Goal: Find specific page/section: Find specific page/section

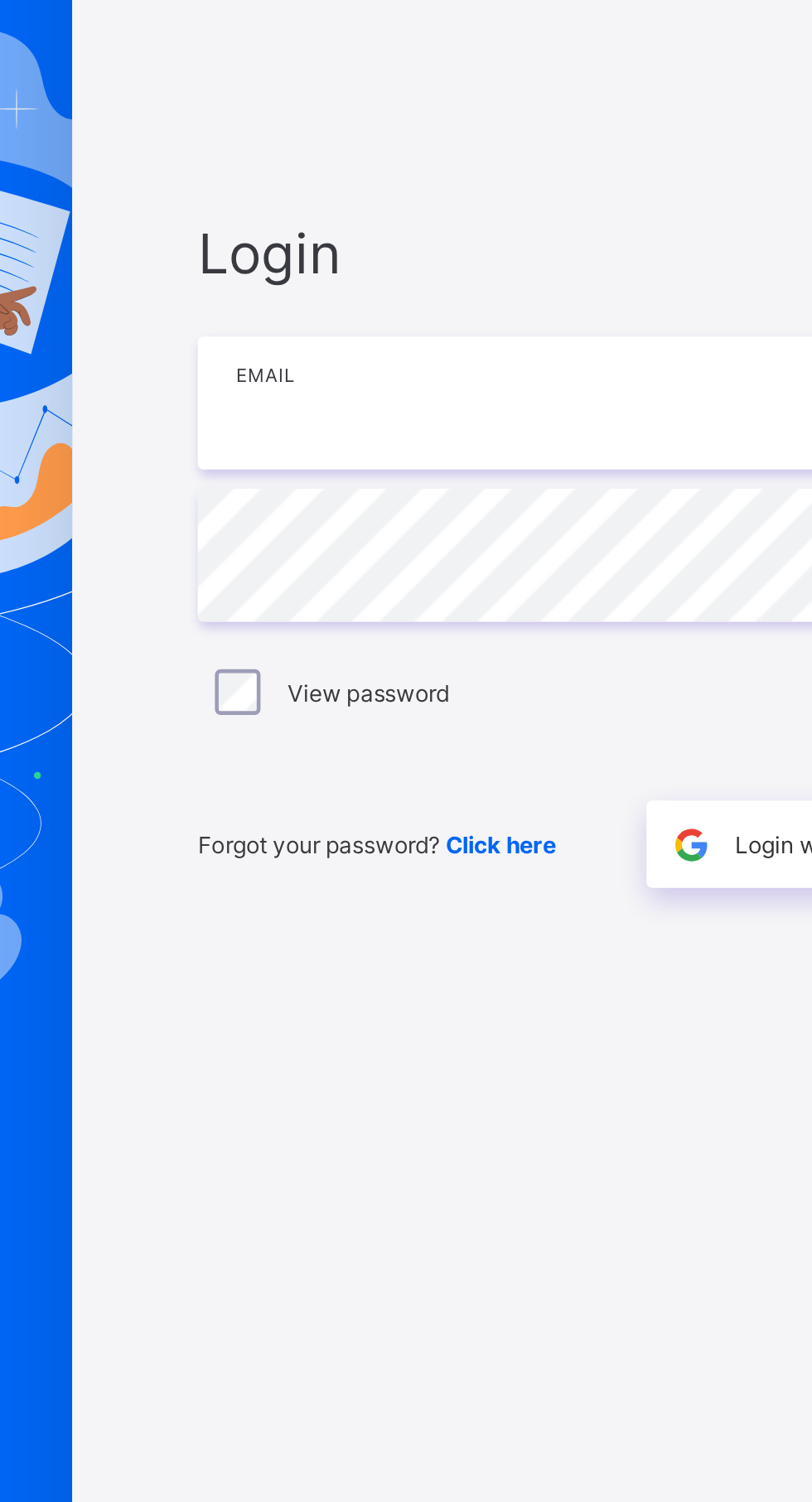
click at [354, 730] on input "email" at bounding box center [541, 701] width 431 height 58
type input "**********"
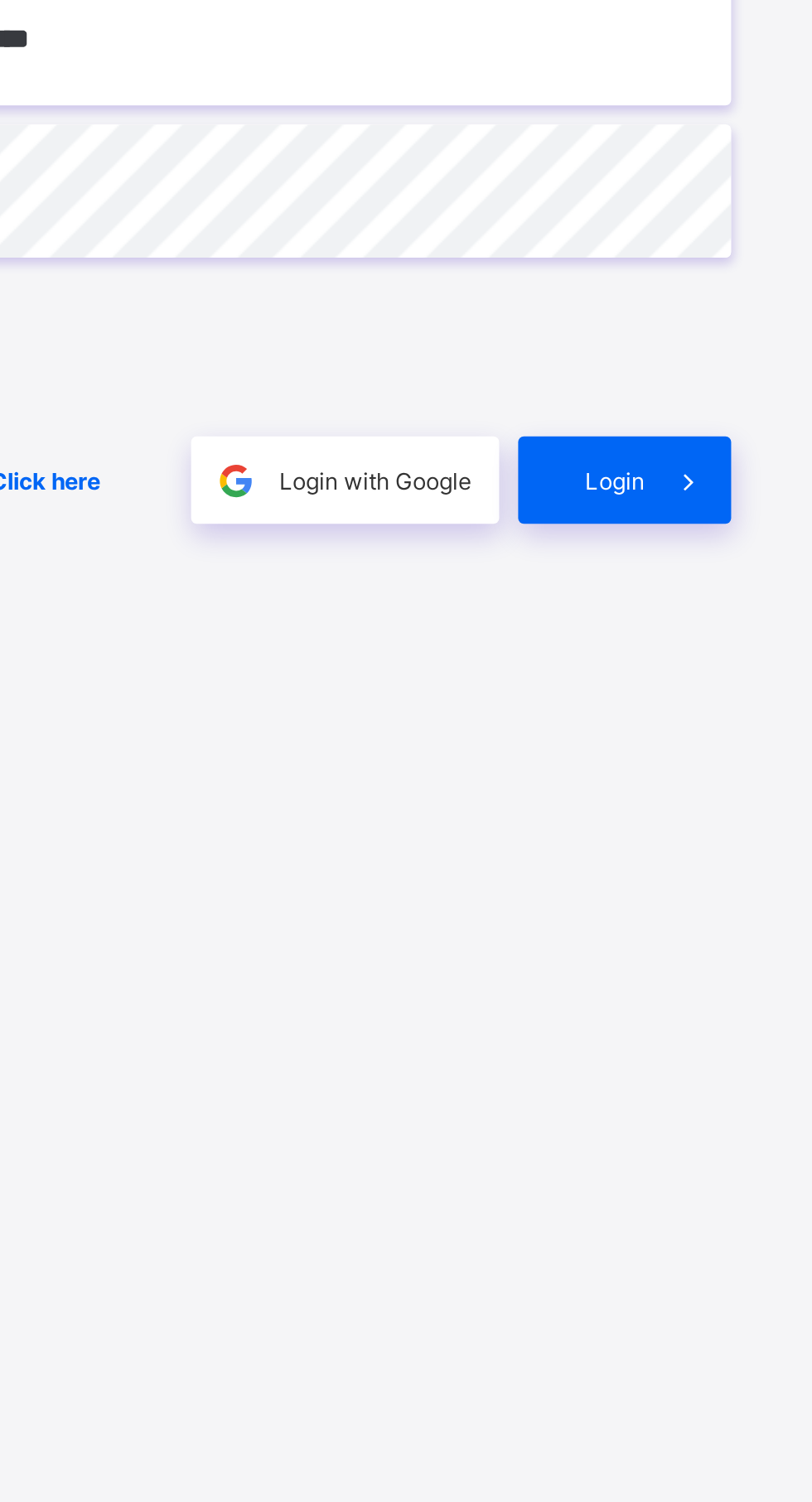
click at [720, 912] on span at bounding box center [737, 893] width 38 height 38
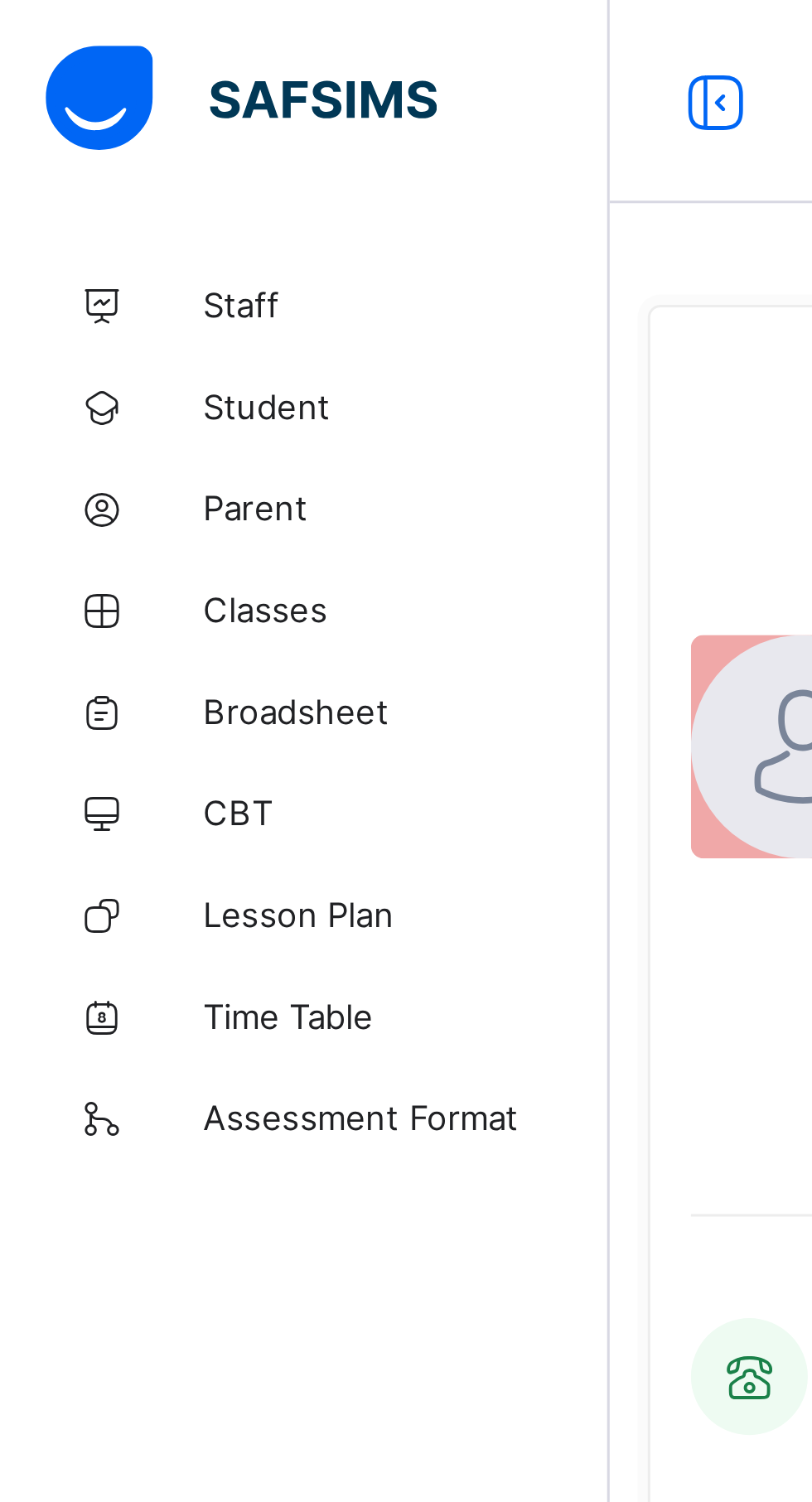
click at [94, 231] on span "Broadsheet" at bounding box center [132, 232] width 133 height 14
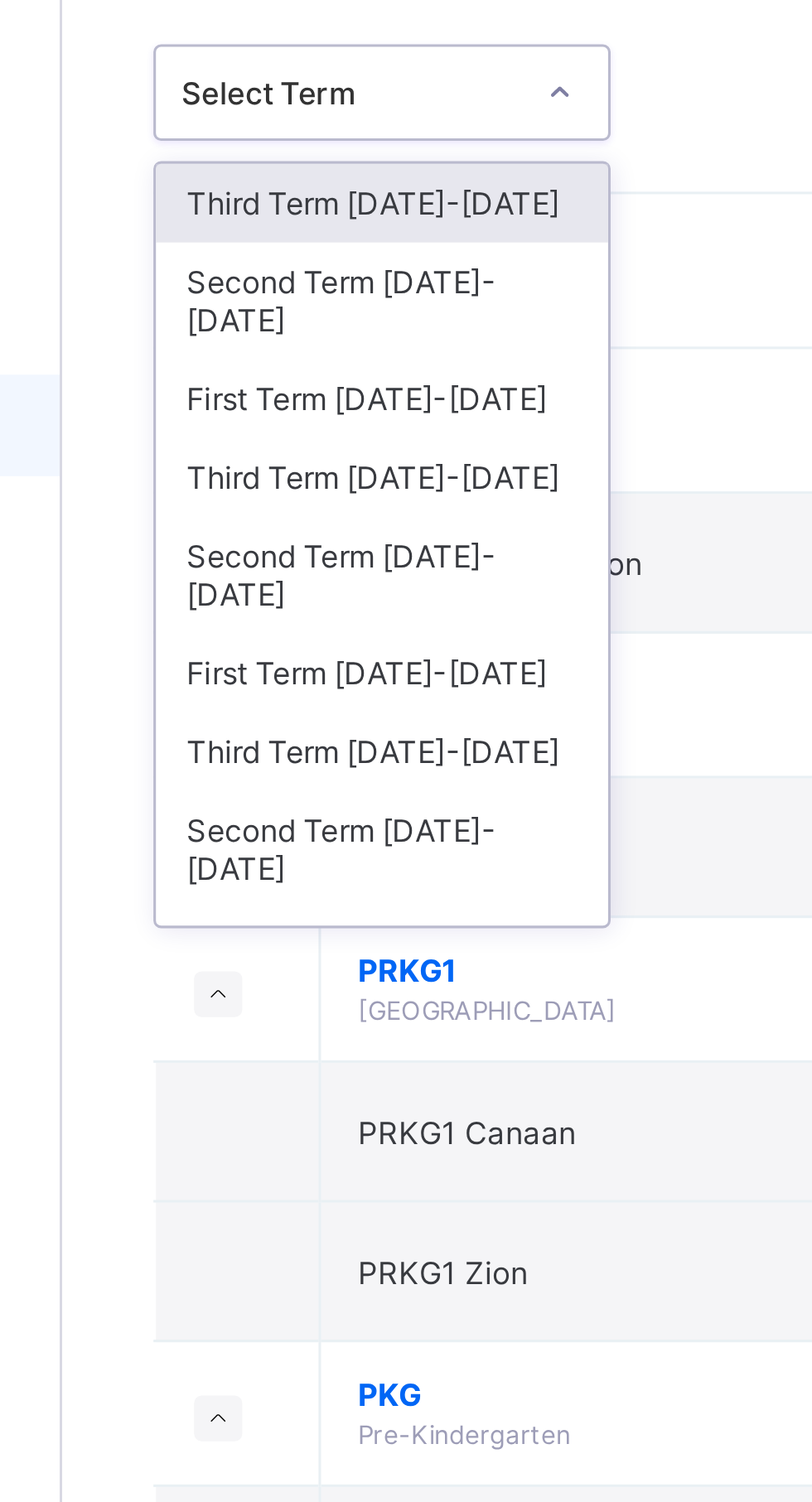
click at [251, 163] on div "Third Term [DATE]-[DATE]" at bounding box center [303, 160] width 147 height 25
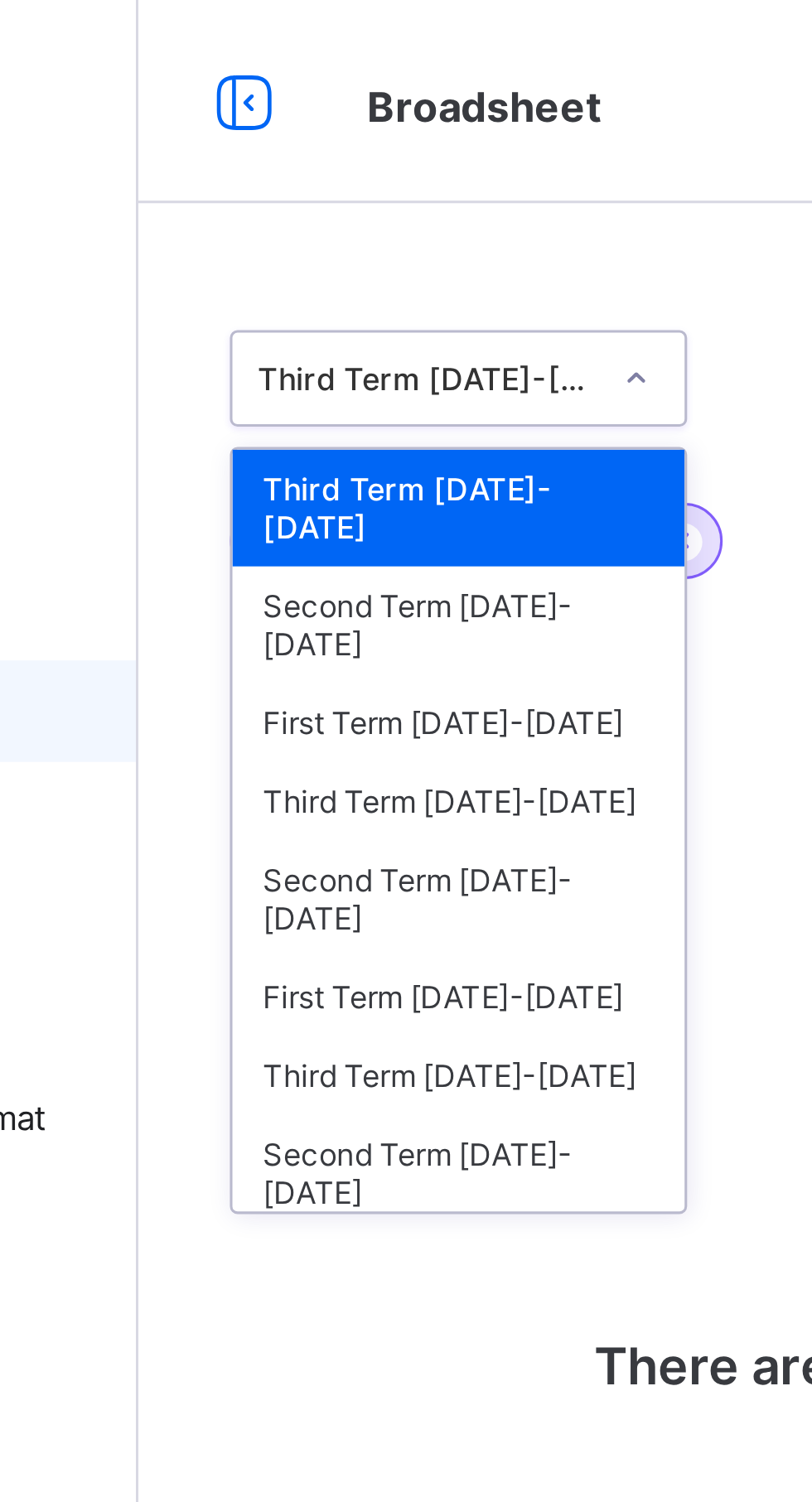
click at [256, 188] on div "Second Term [DATE]-[DATE]" at bounding box center [303, 204] width 147 height 38
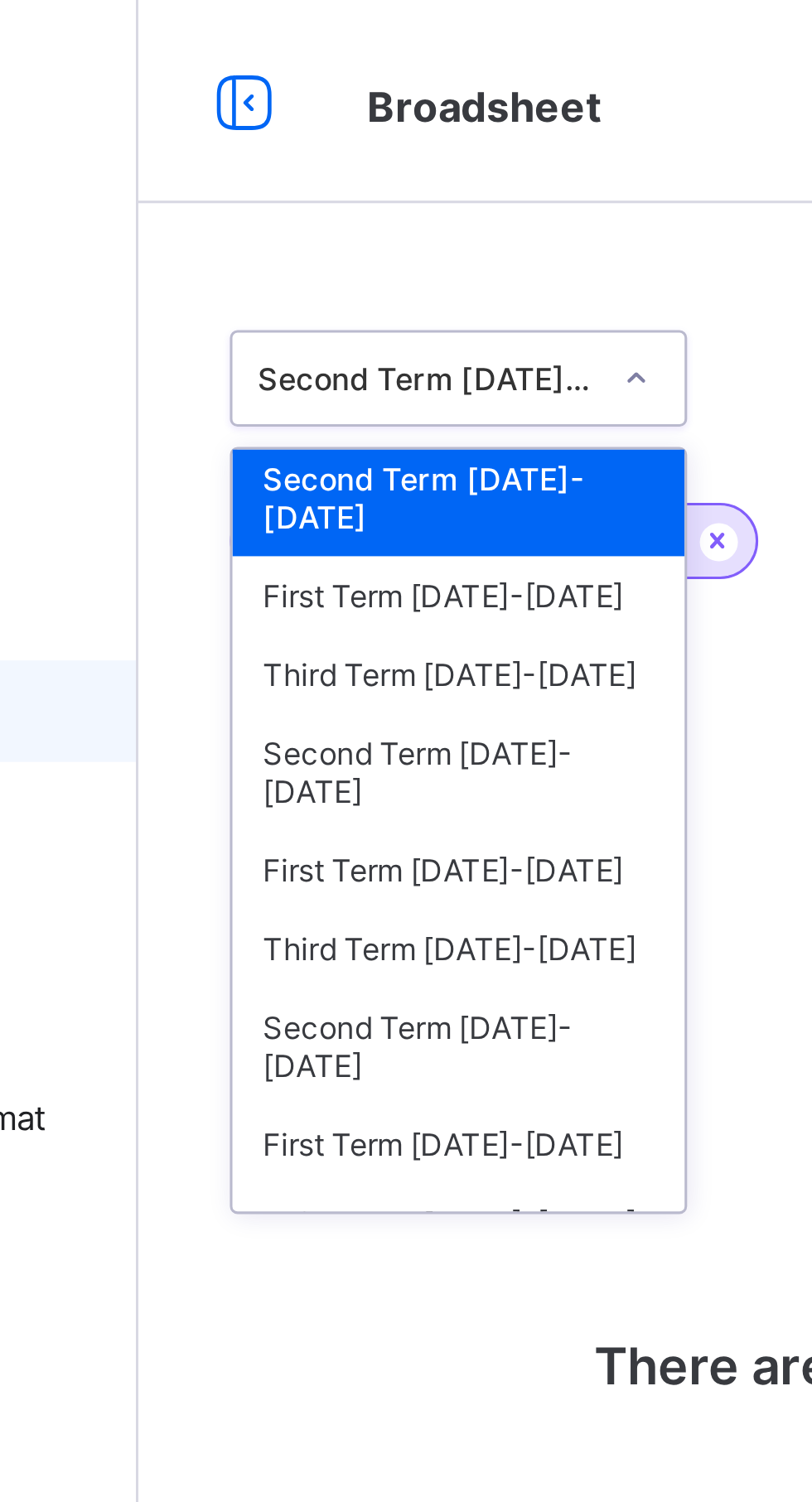
scroll to position [32, 0]
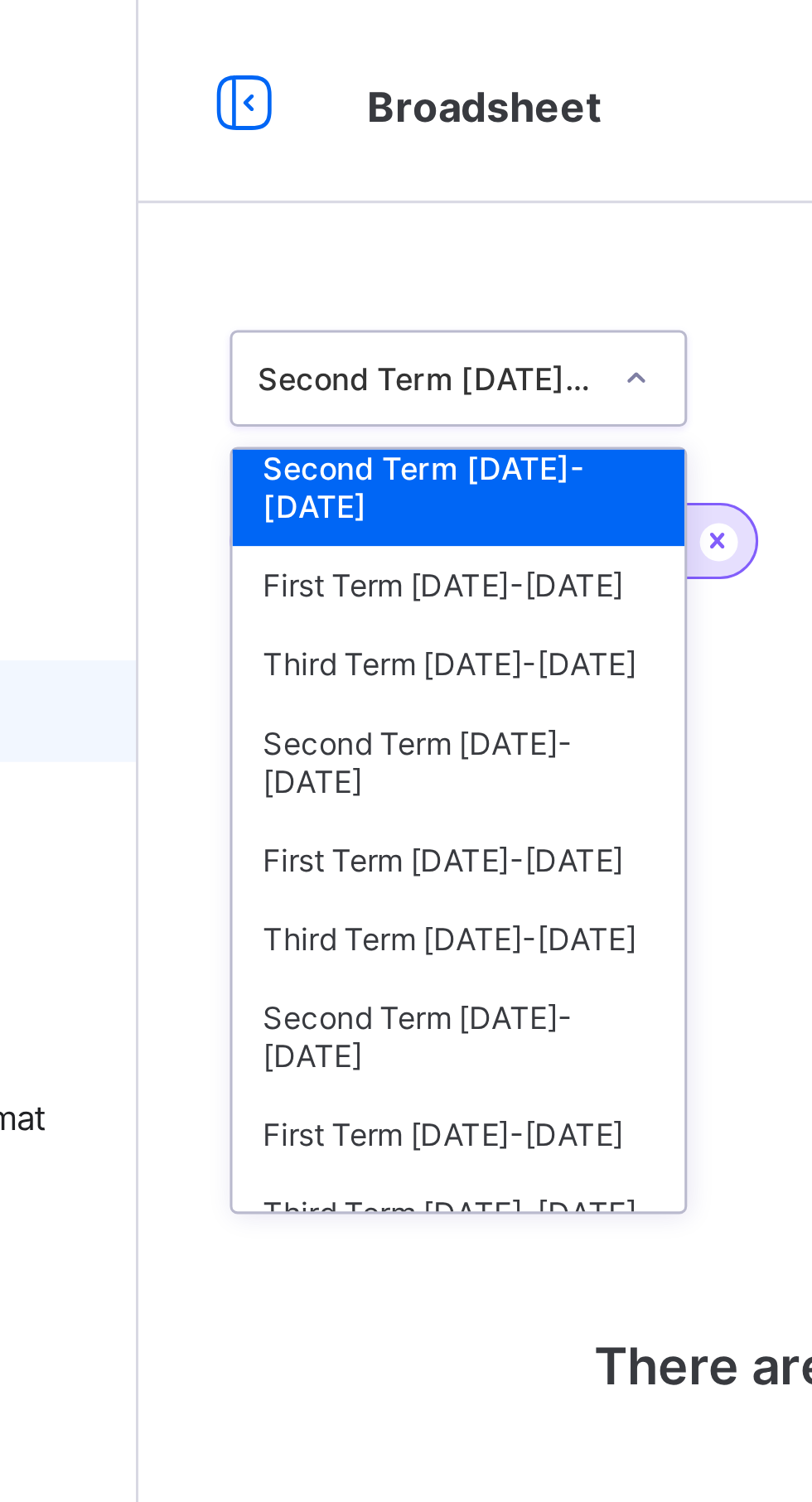
click at [257, 204] on div "Third Term [DATE]-[DATE]" at bounding box center [303, 216] width 147 height 25
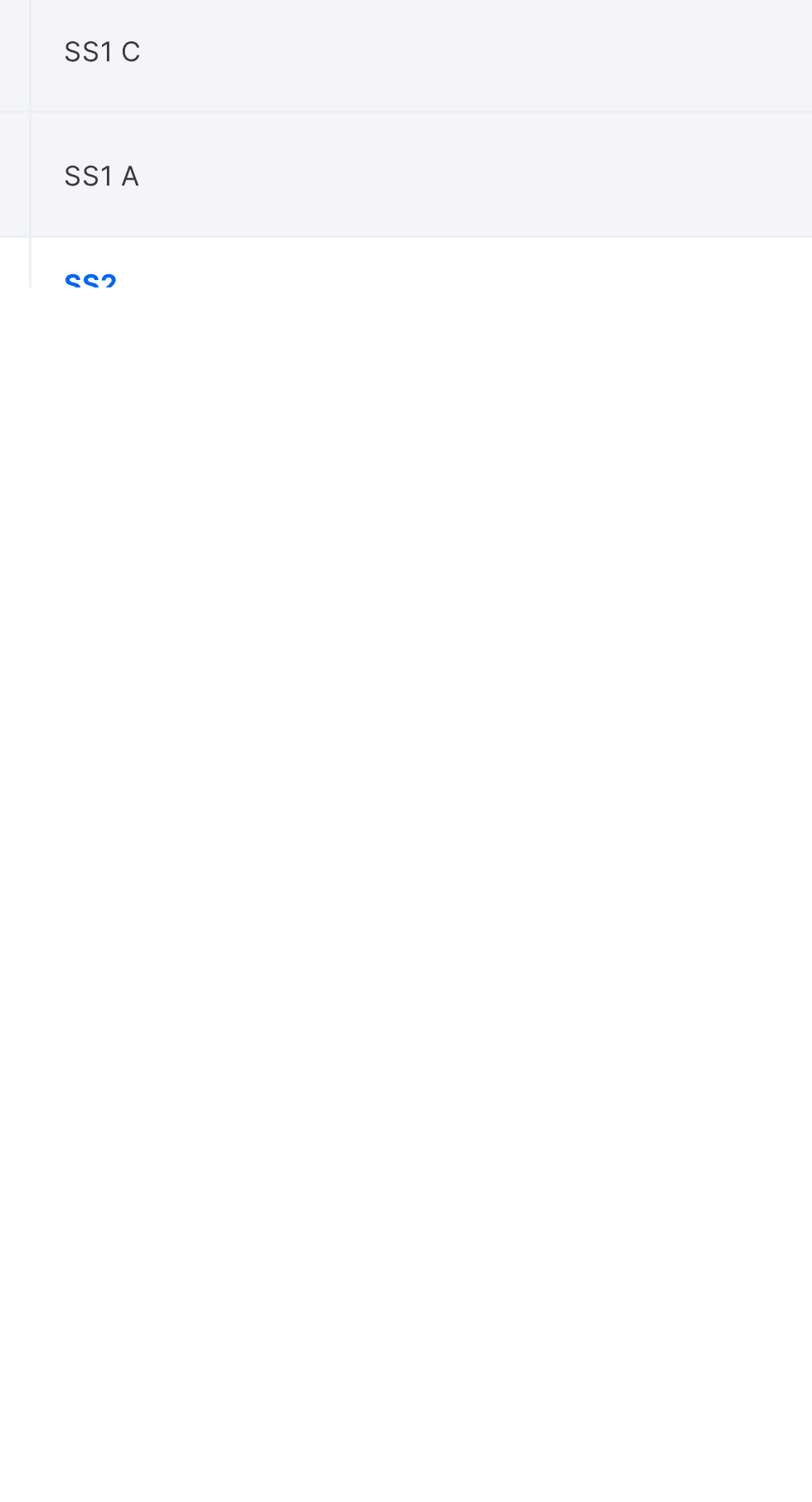
scroll to position [1912, 0]
click at [306, 1501] on span "Senior Secondary 2" at bounding box center [335, 1508] width 78 height 10
click at [350, 1496] on span "SS2" at bounding box center [449, 1495] width 307 height 13
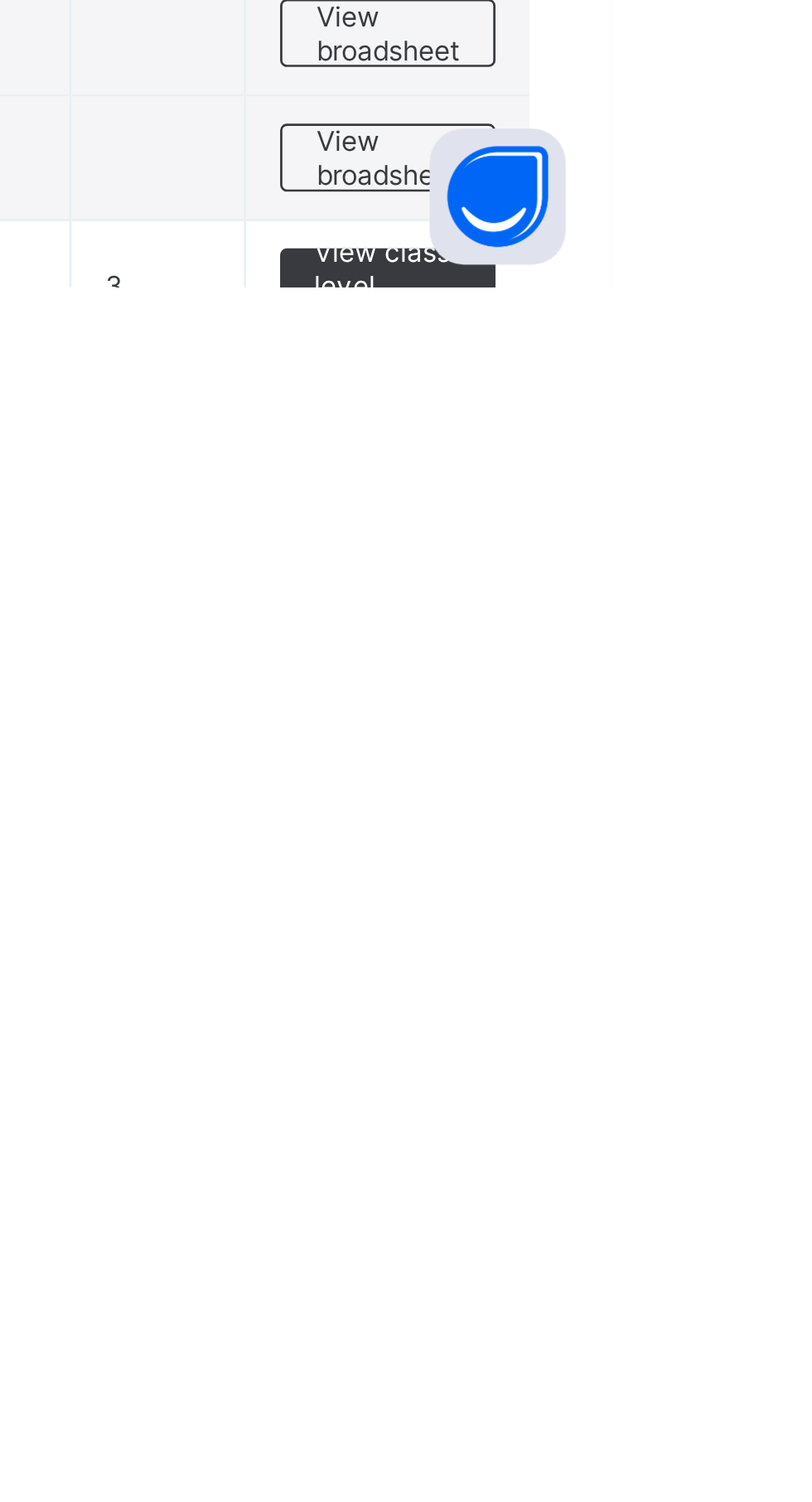
click at [715, 1501] on span "View class level broadsheet" at bounding box center [730, 1502] width 54 height 37
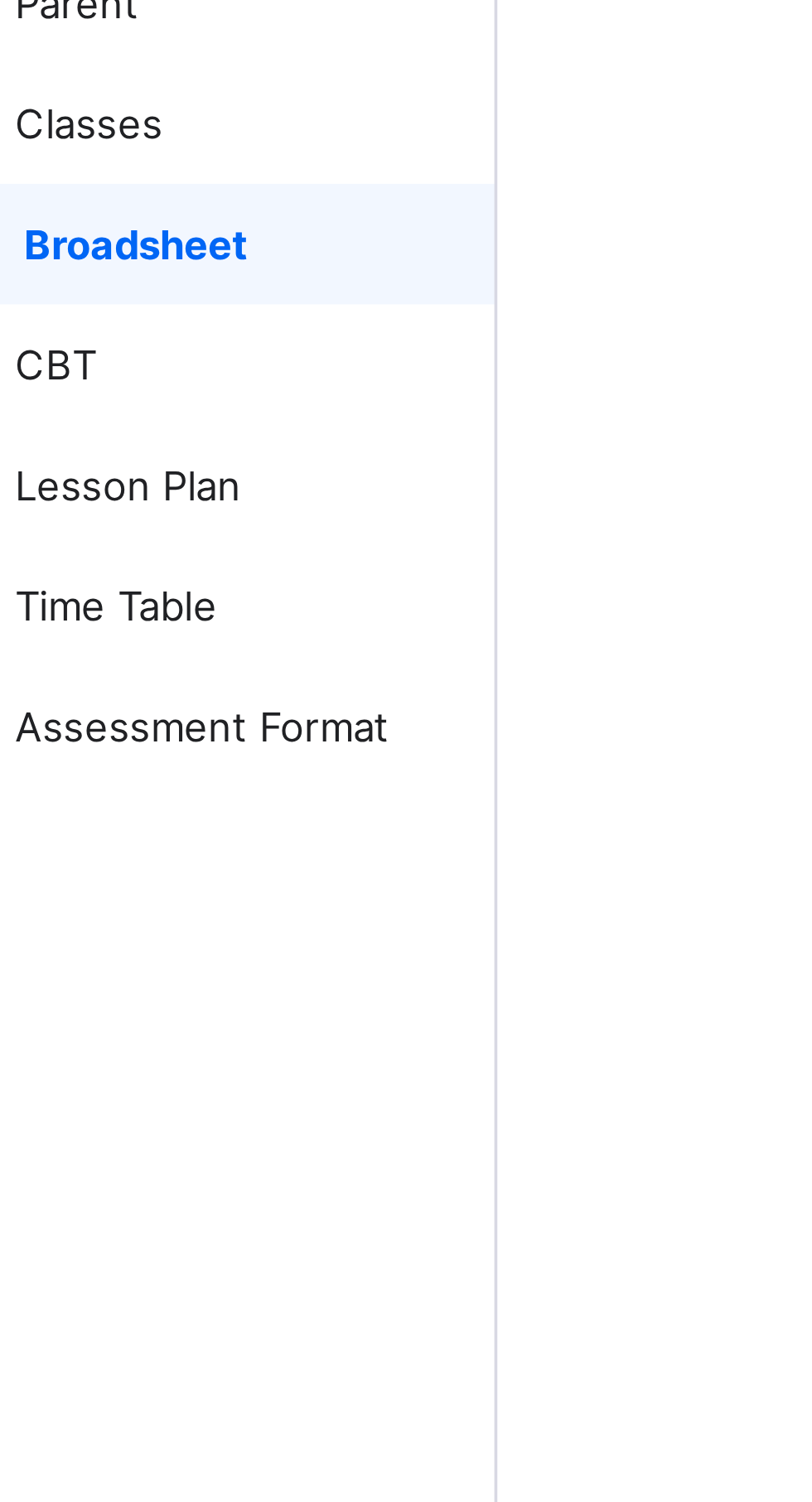
click at [87, 228] on span "Broadsheet" at bounding box center [134, 232] width 130 height 14
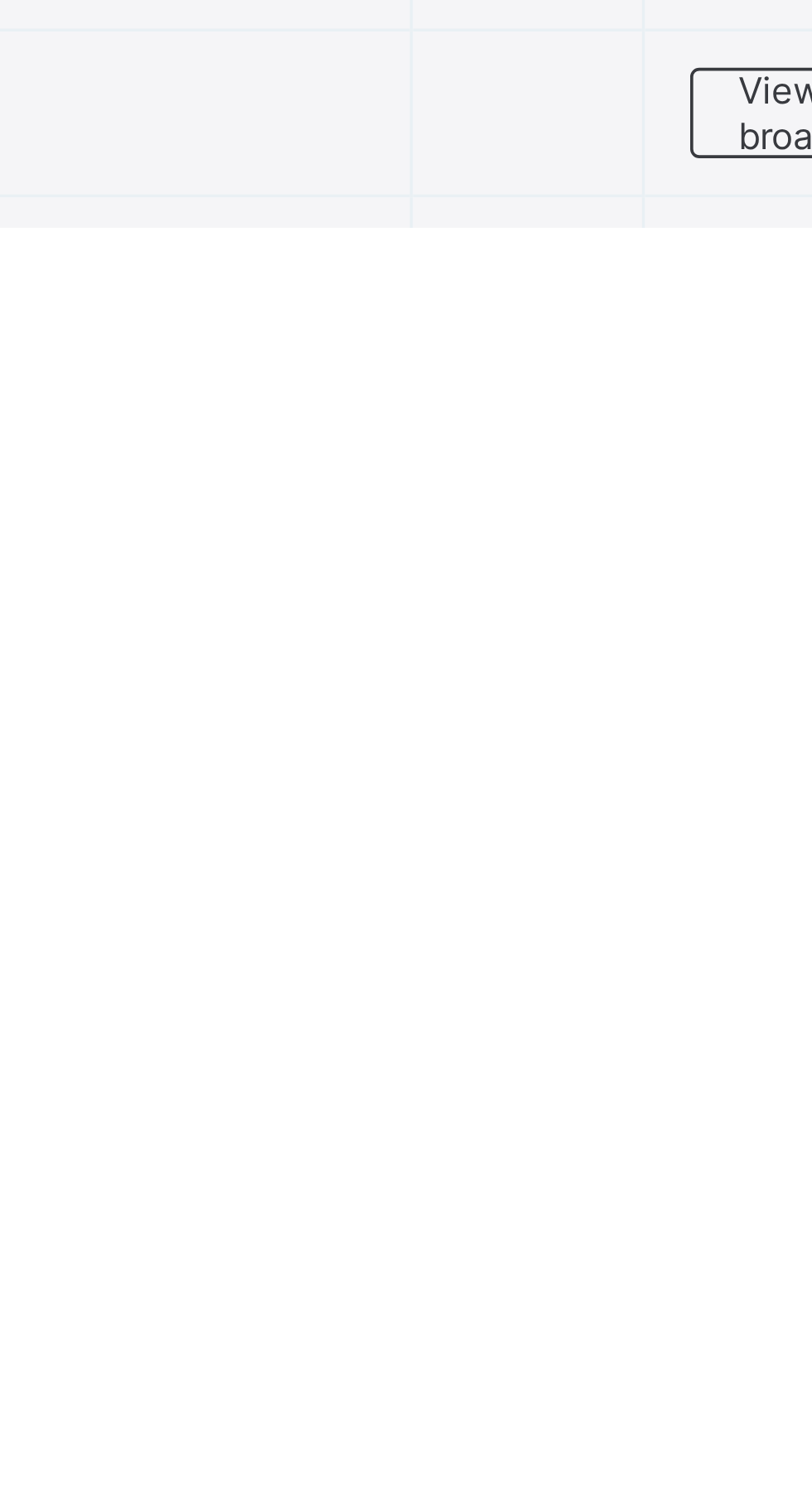
scroll to position [2006, 0]
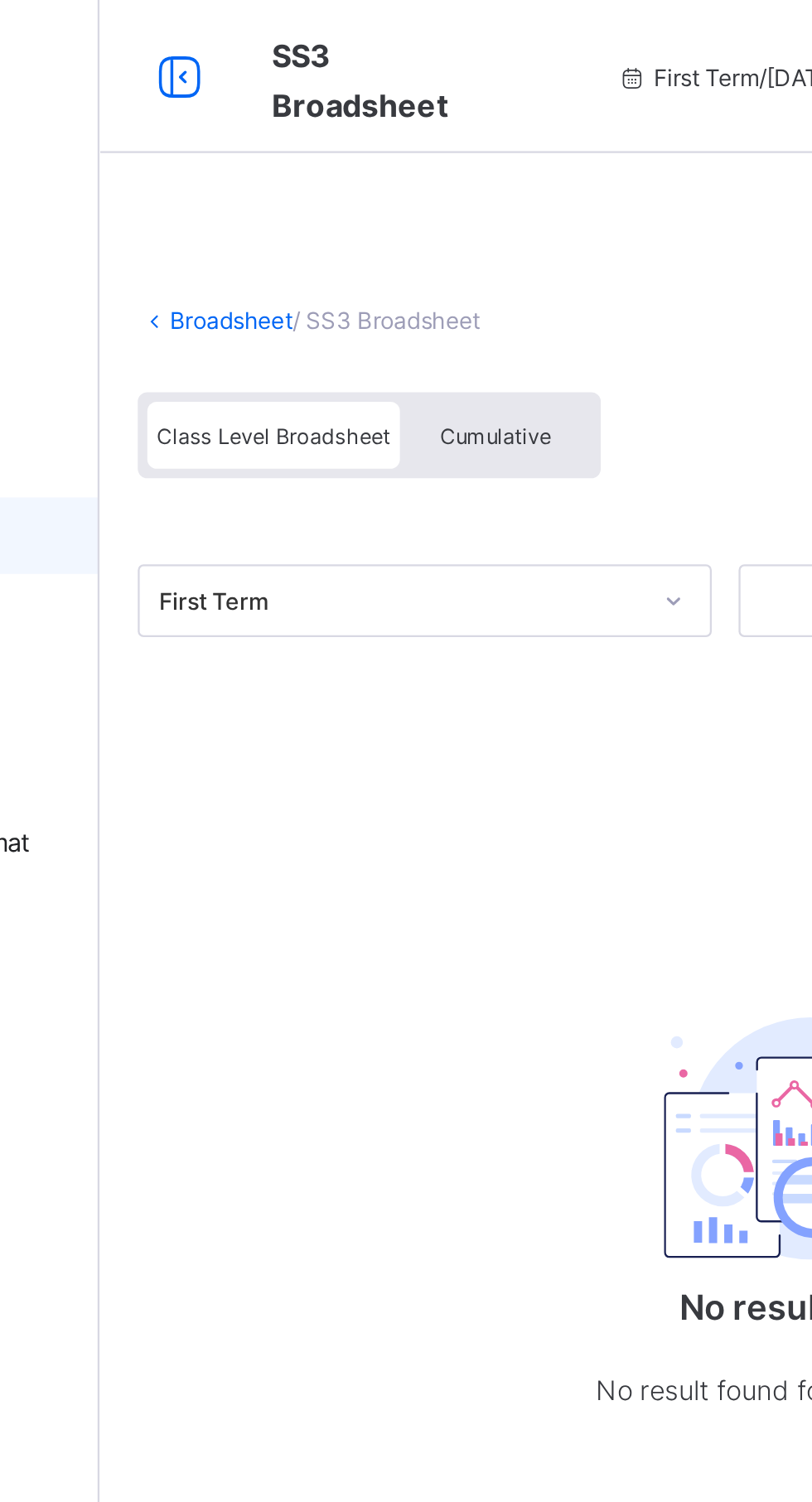
click at [382, 187] on span "Cumulative" at bounding box center [370, 189] width 48 height 12
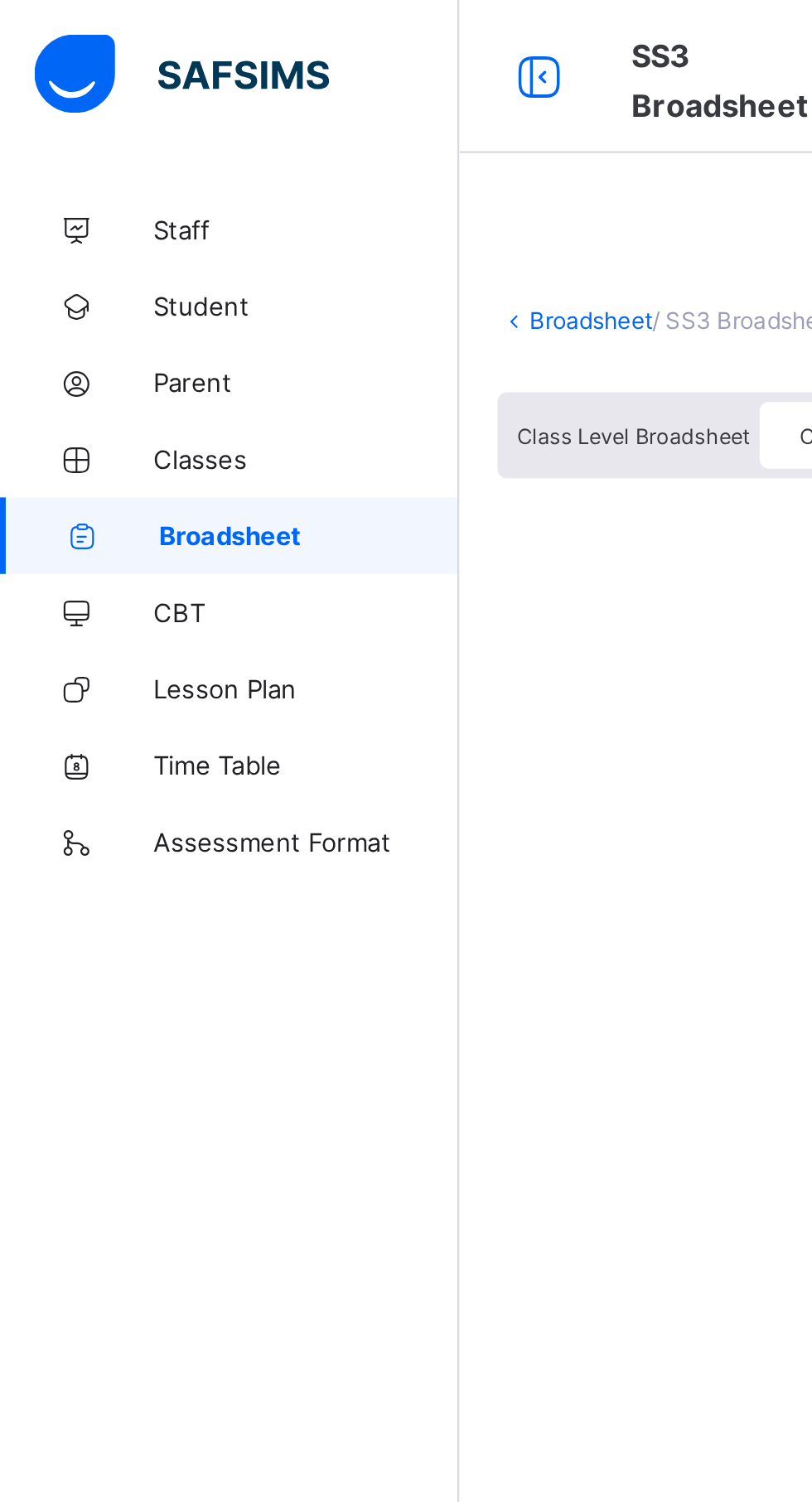
click at [96, 227] on span "Broadsheet" at bounding box center [134, 232] width 130 height 14
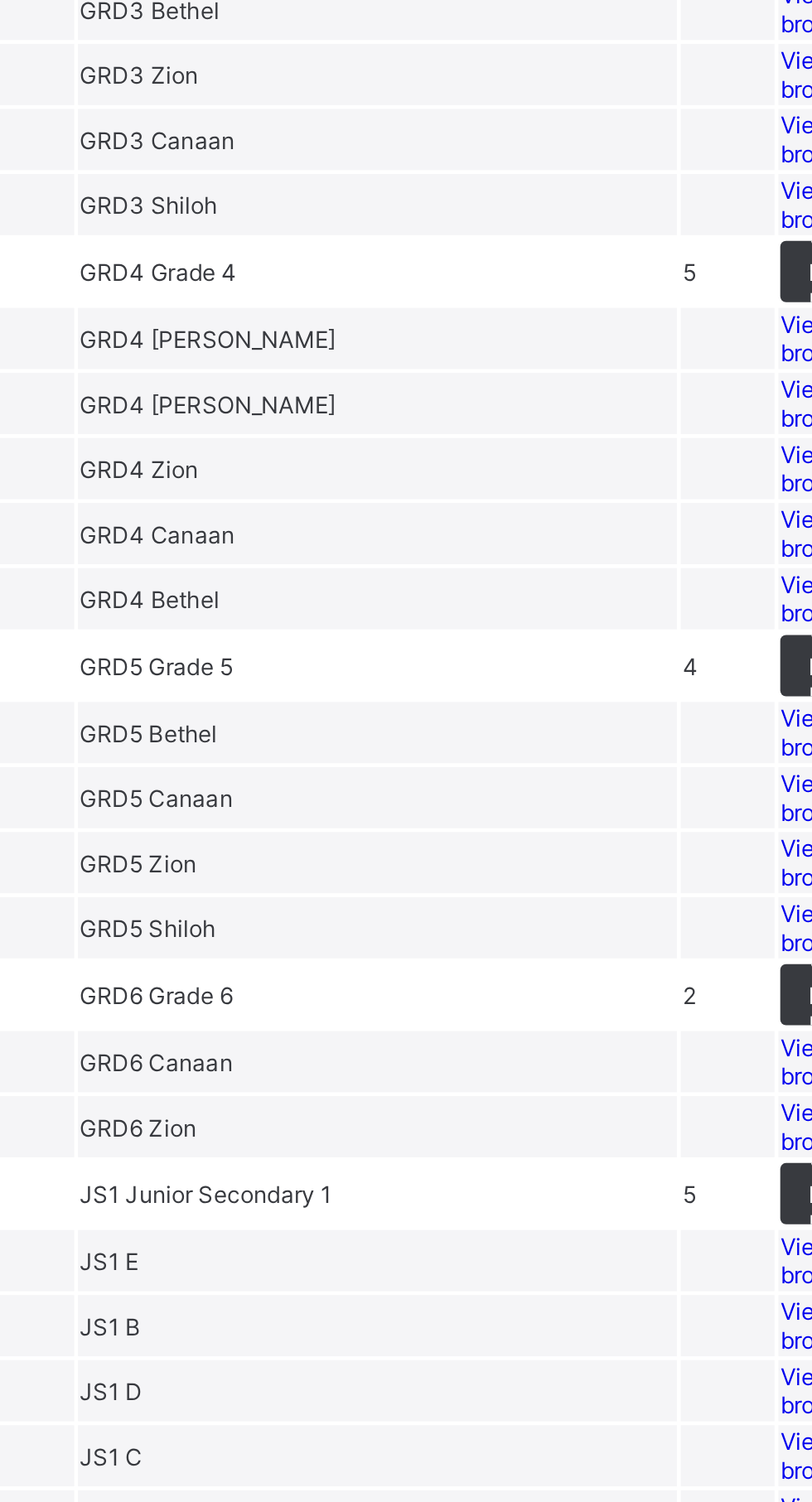
scroll to position [1473, 0]
